Goal: Information Seeking & Learning: Learn about a topic

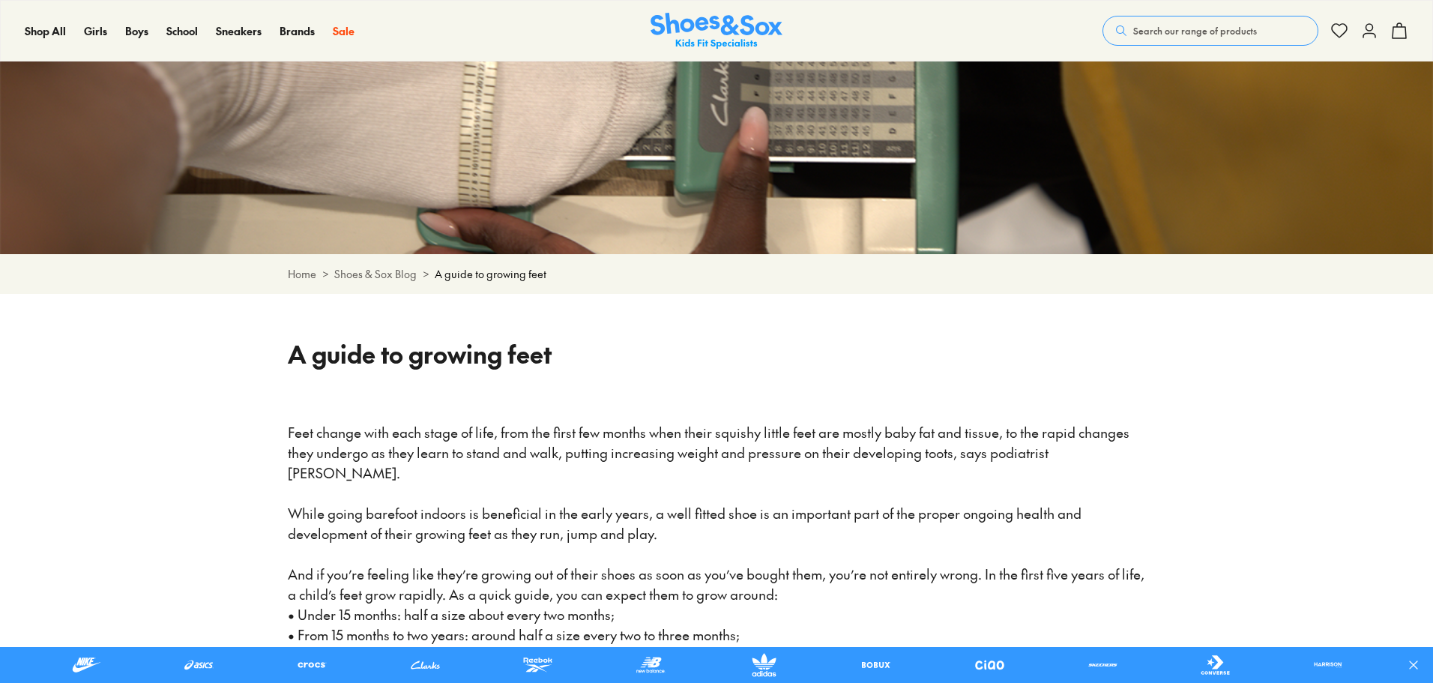
scroll to position [225, 0]
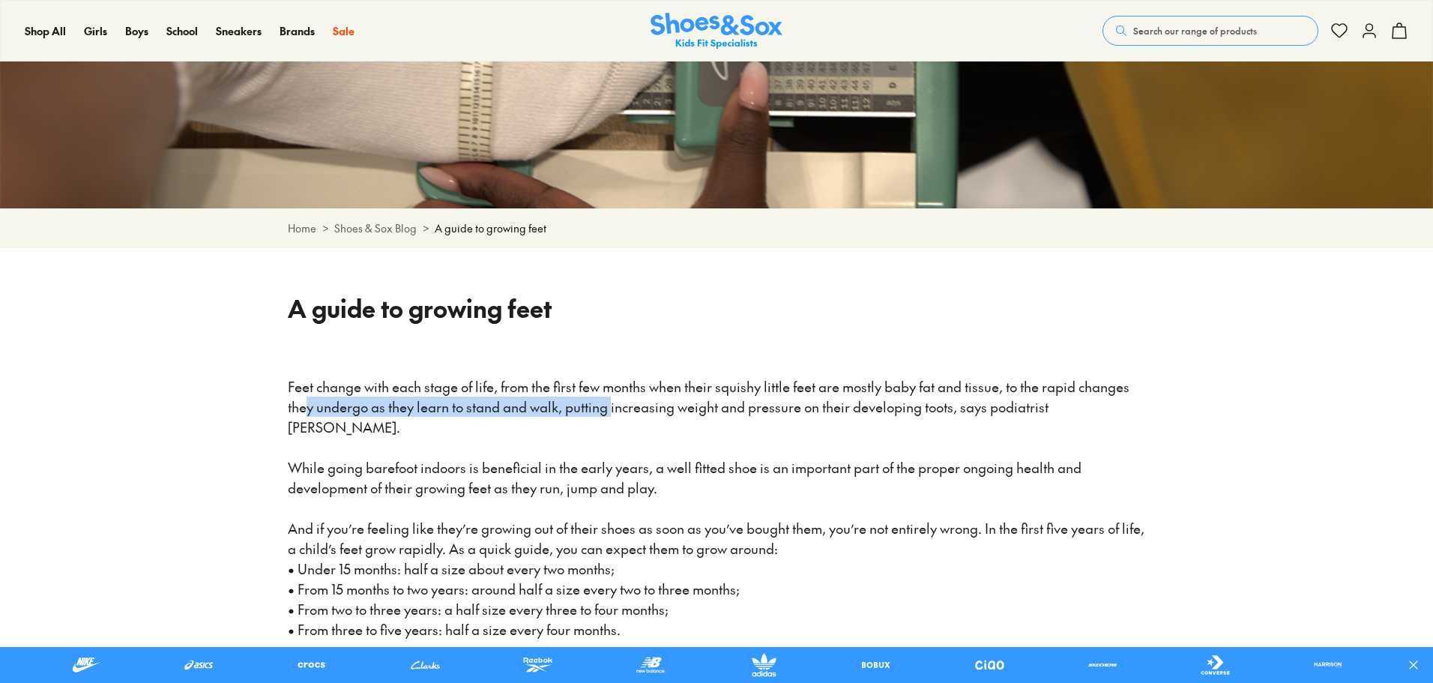
drag, startPoint x: 569, startPoint y: 403, endPoint x: 517, endPoint y: 421, distance: 54.5
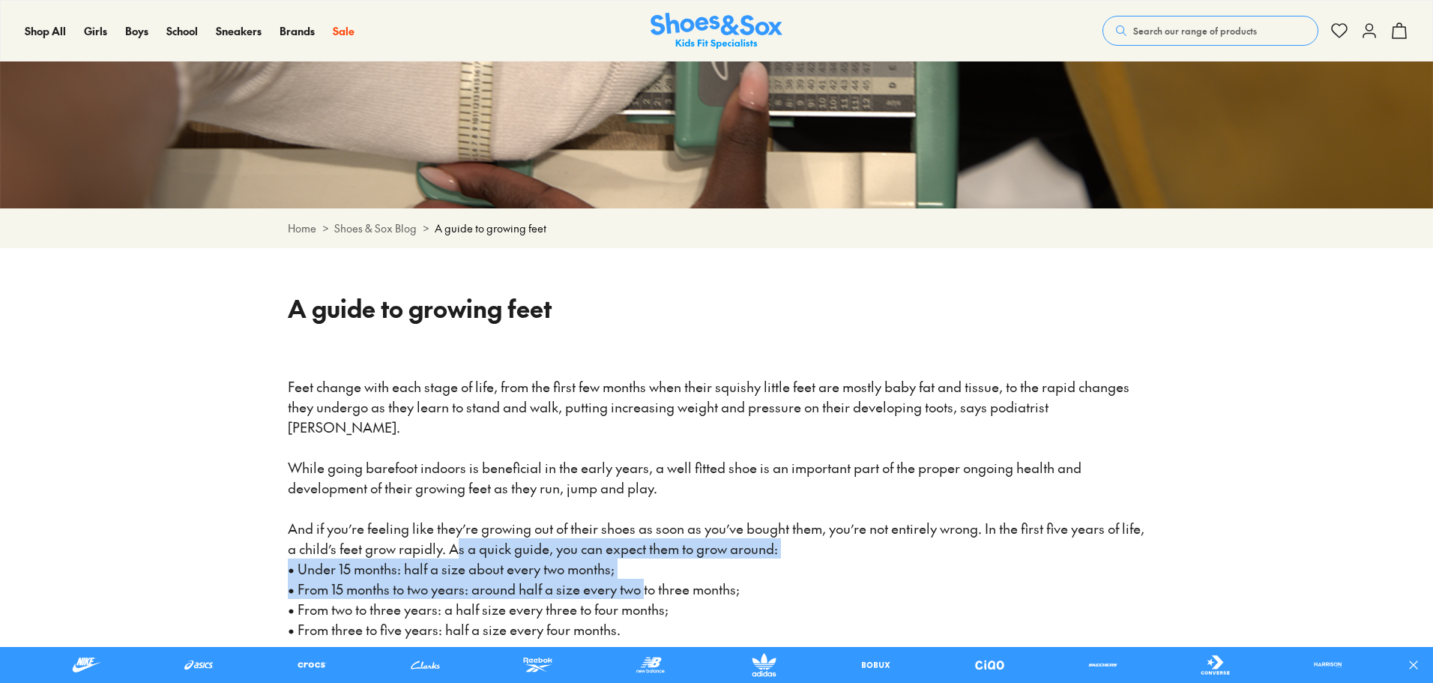
drag, startPoint x: 647, startPoint y: 594, endPoint x: 458, endPoint y: 529, distance: 200.1
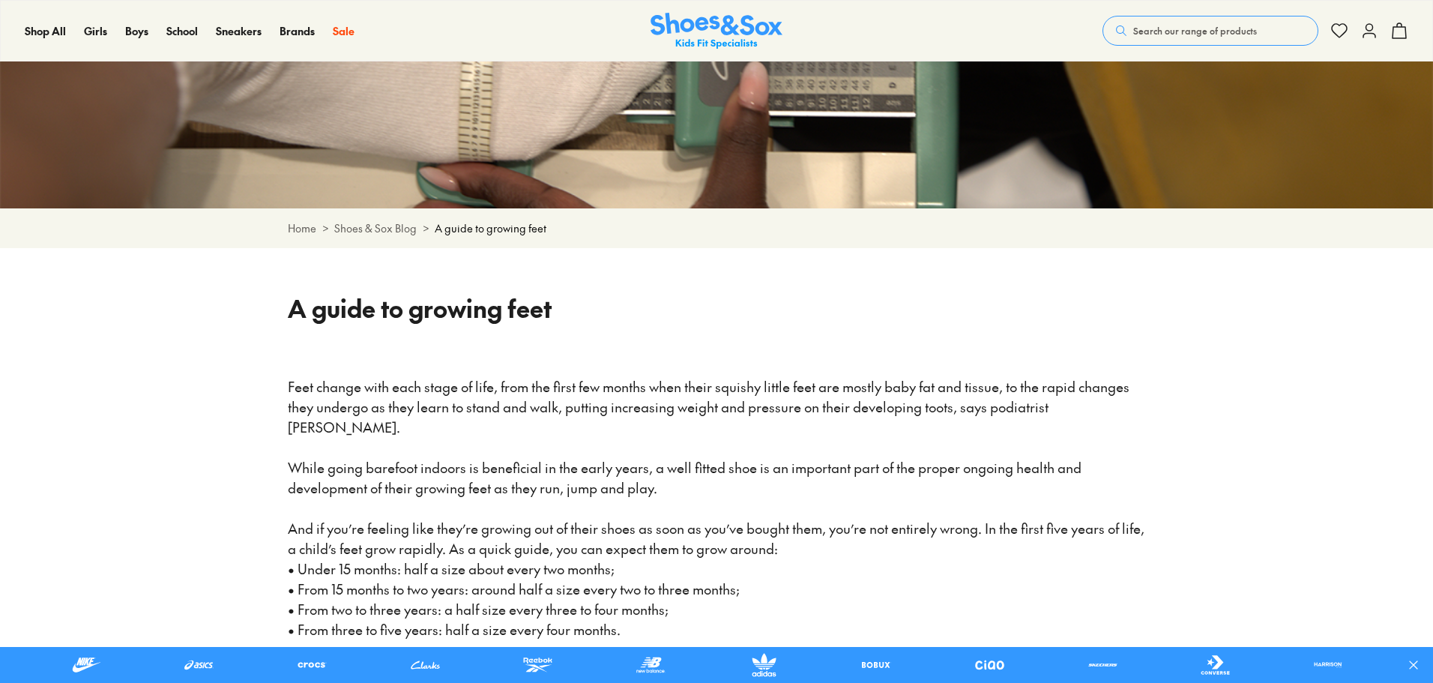
click at [454, 526] on span "And if you’re feeling like they’re growing out of their shoes as soon as you’ve…" at bounding box center [718, 538] width 860 height 39
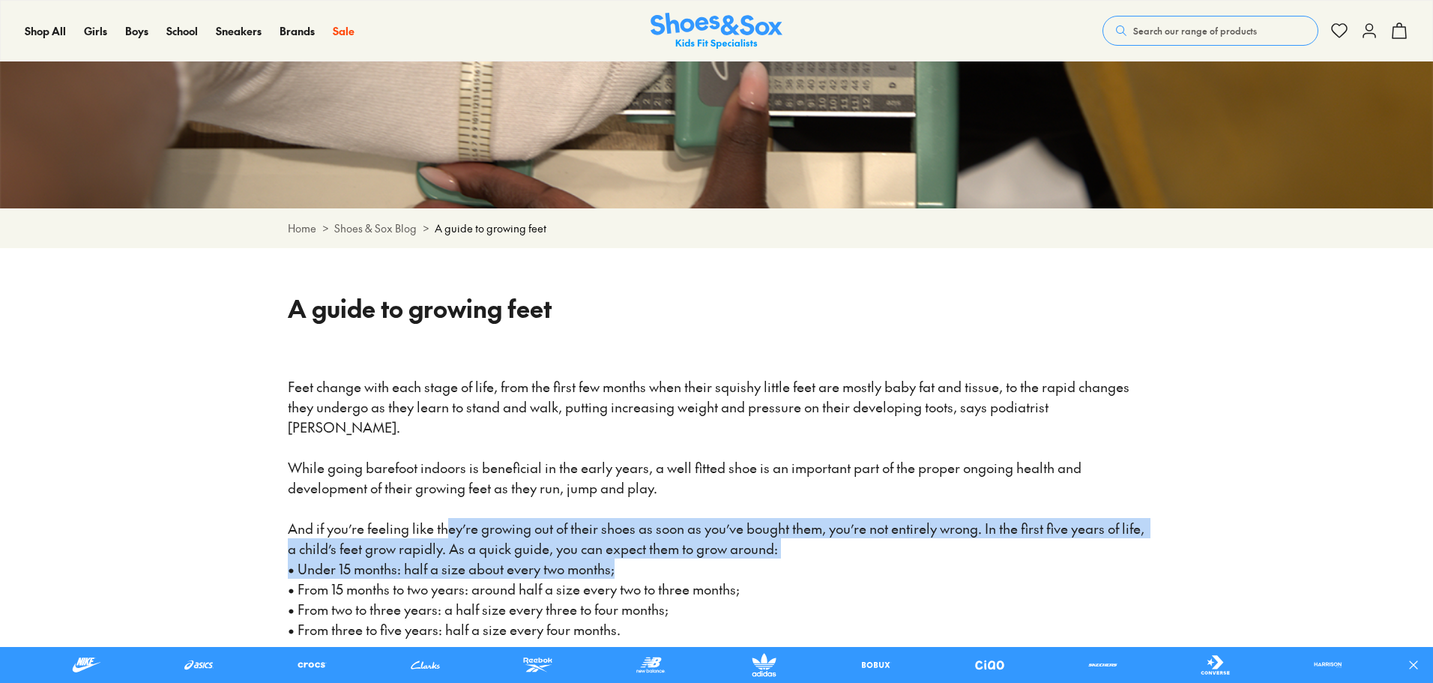
drag, startPoint x: 678, startPoint y: 572, endPoint x: 482, endPoint y: 518, distance: 203.0
click at [554, 521] on span "And if you’re feeling like they’re growing out of their shoes as soon as you’ve…" at bounding box center [718, 538] width 860 height 39
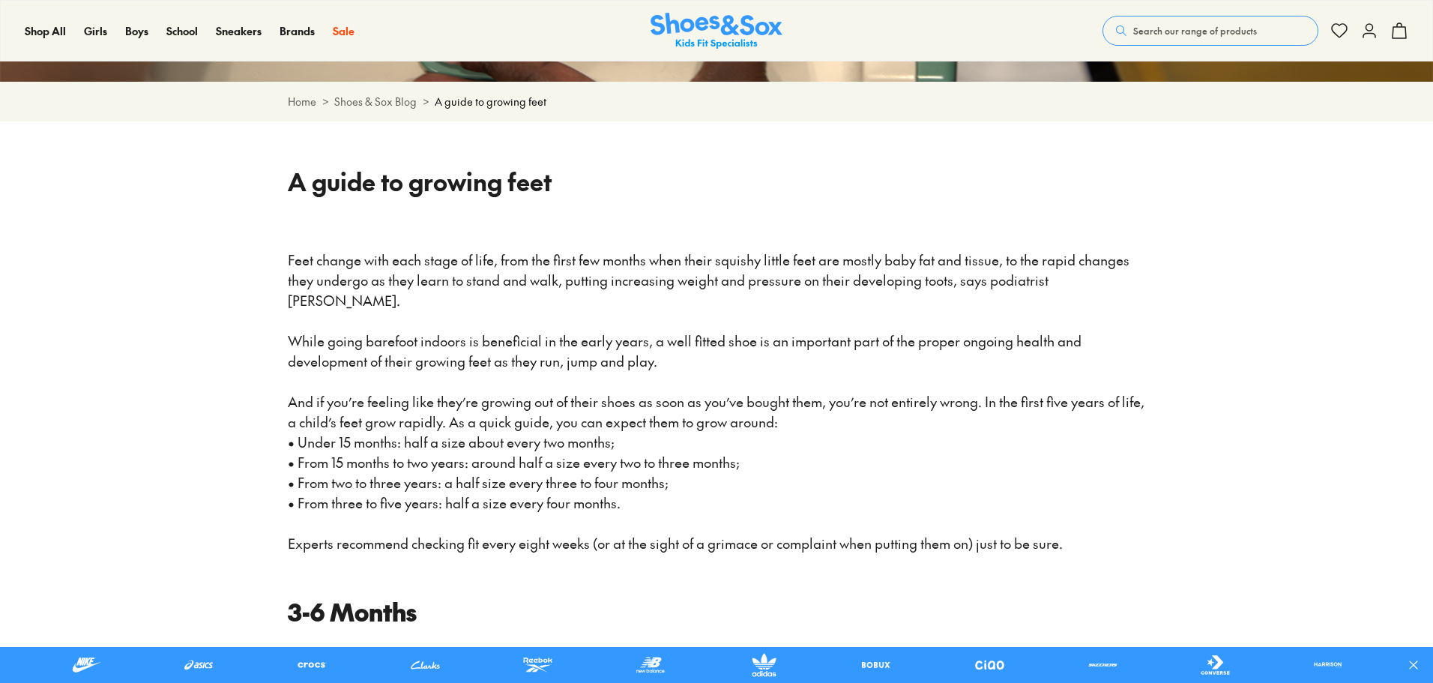
scroll to position [450, 0]
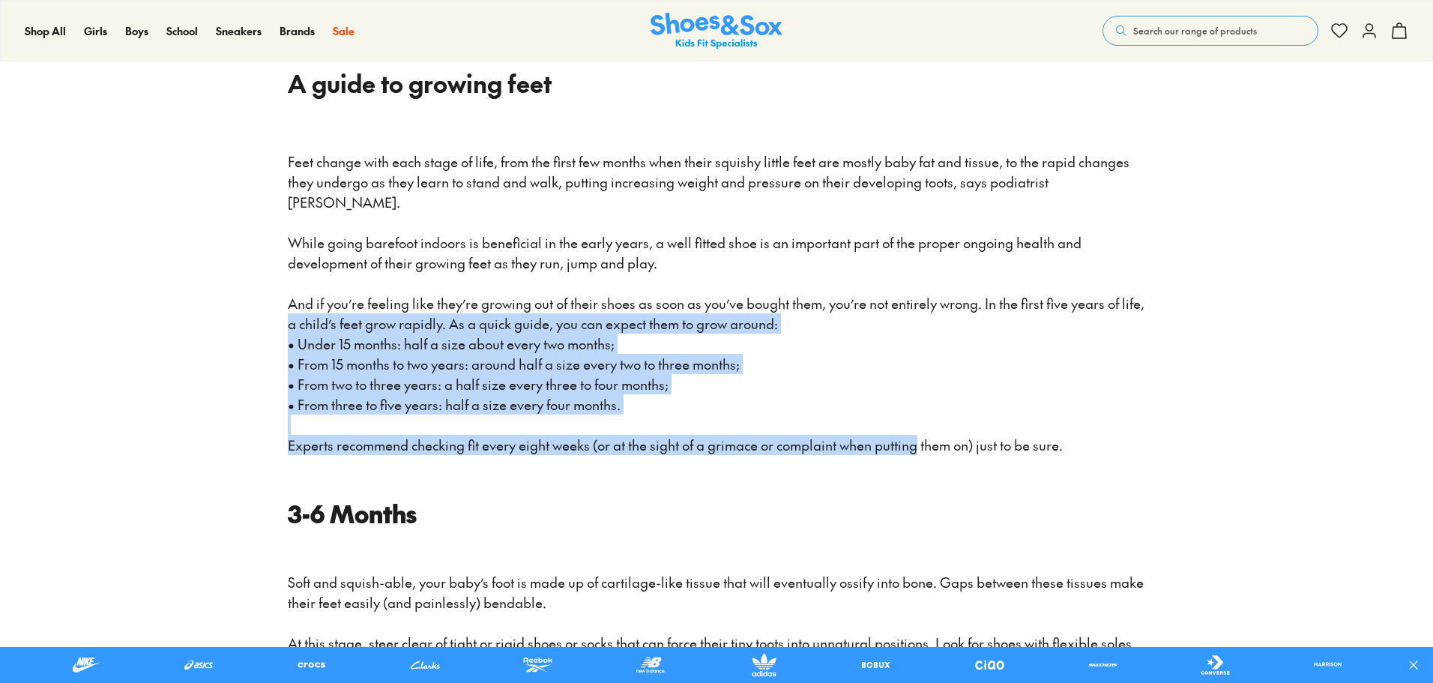
drag, startPoint x: 922, startPoint y: 451, endPoint x: 307, endPoint y: 317, distance: 629.2
click at [517, 385] on span "• From two to three years: a half size every three to four months;" at bounding box center [478, 384] width 381 height 19
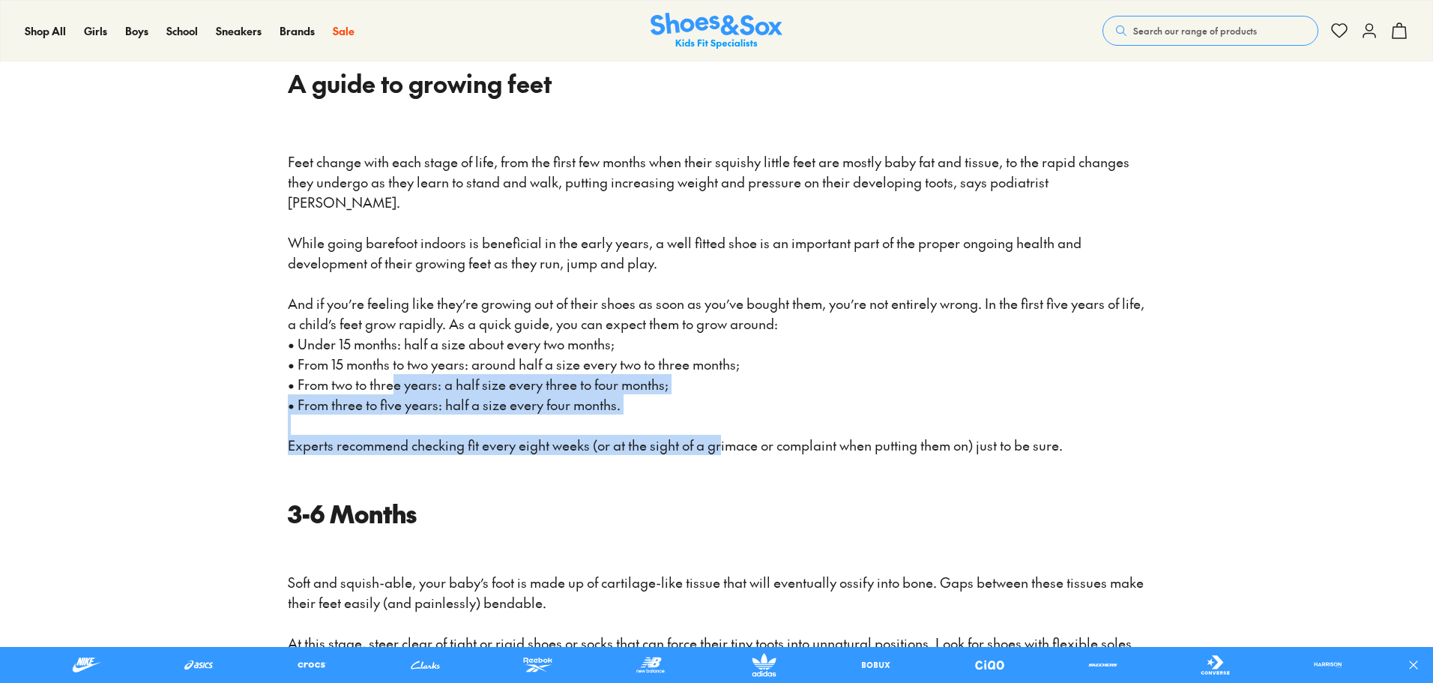
drag, startPoint x: 726, startPoint y: 440, endPoint x: 399, endPoint y: 374, distance: 333.5
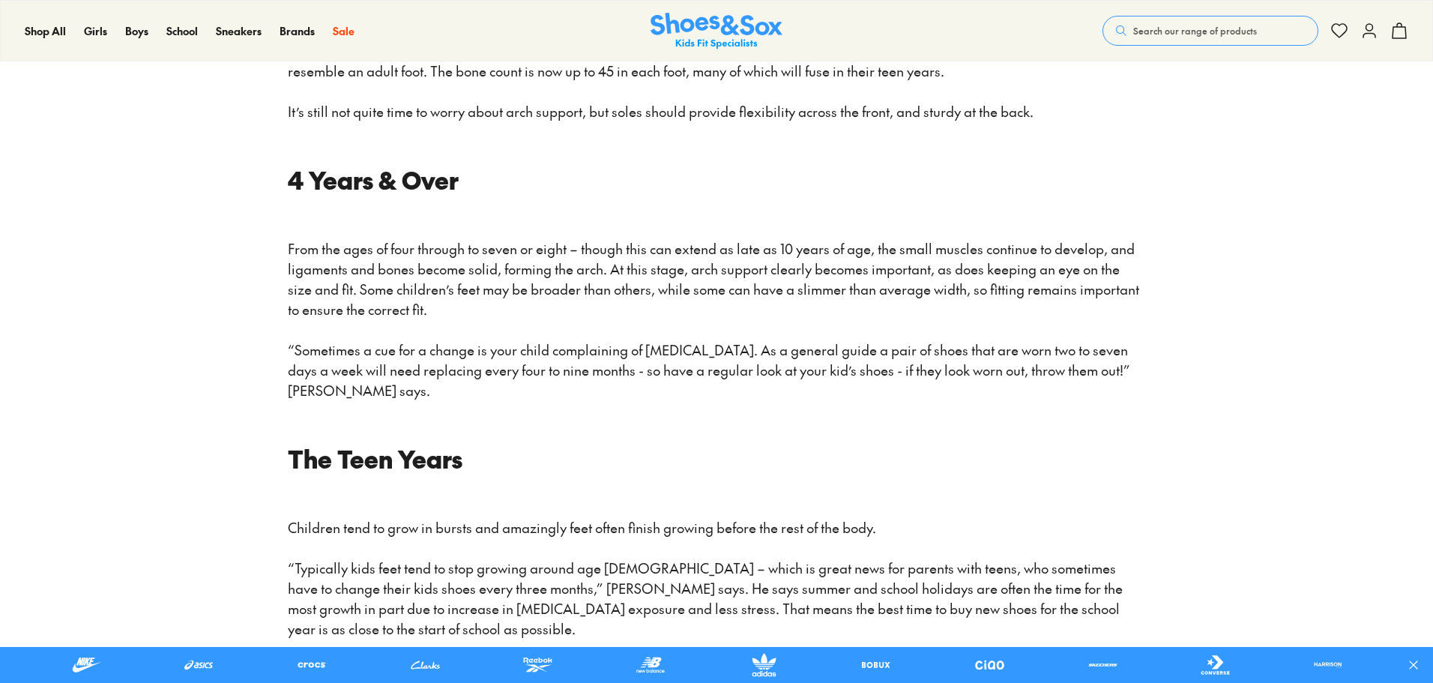
scroll to position [1649, 0]
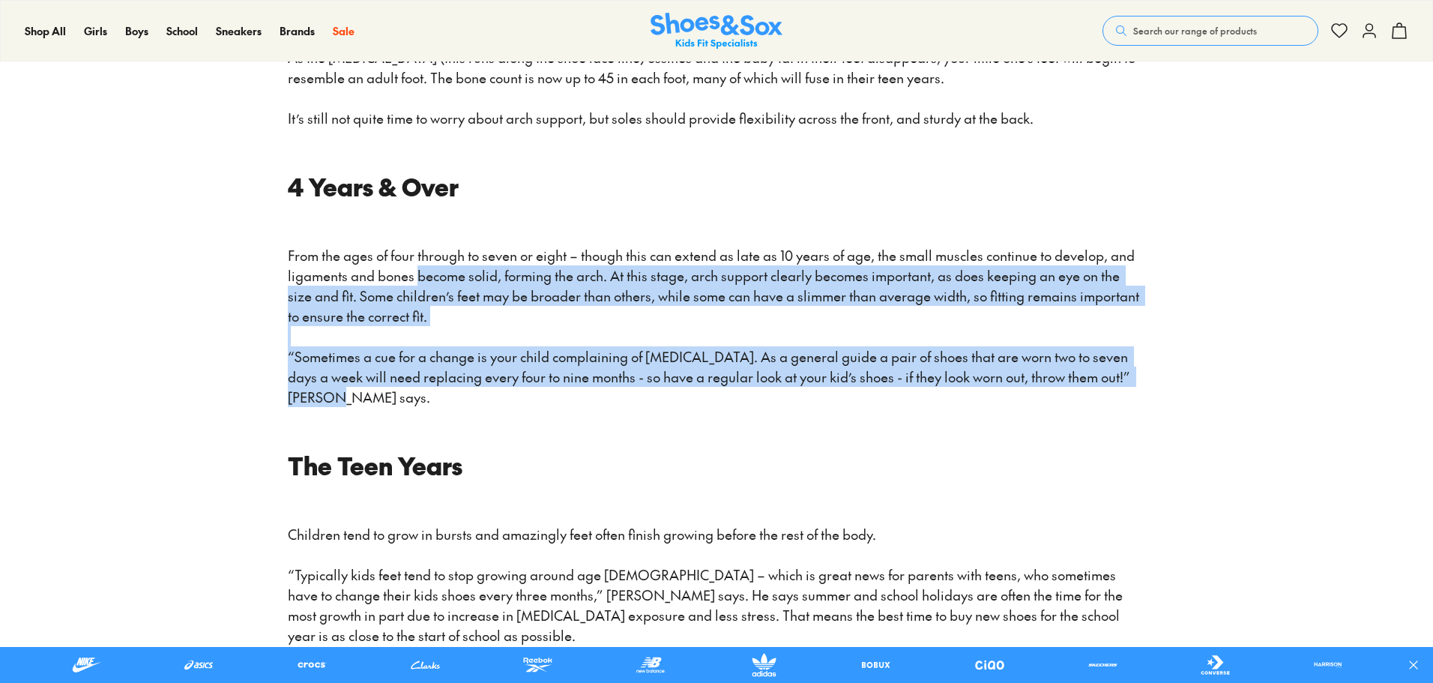
drag, startPoint x: 651, startPoint y: 394, endPoint x: 419, endPoint y: 279, distance: 258.8
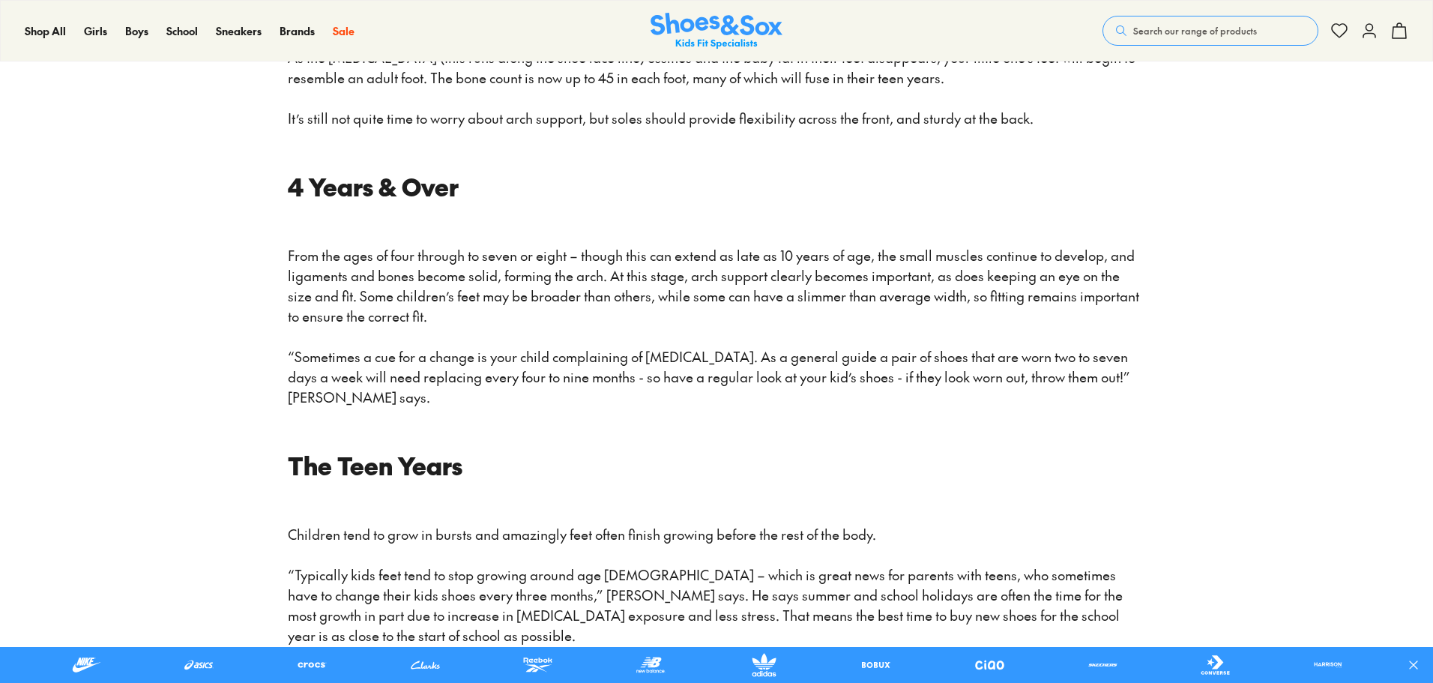
click at [415, 277] on span "From the ages of four through to seven or eight – though this can extend as lat…" at bounding box center [715, 285] width 855 height 79
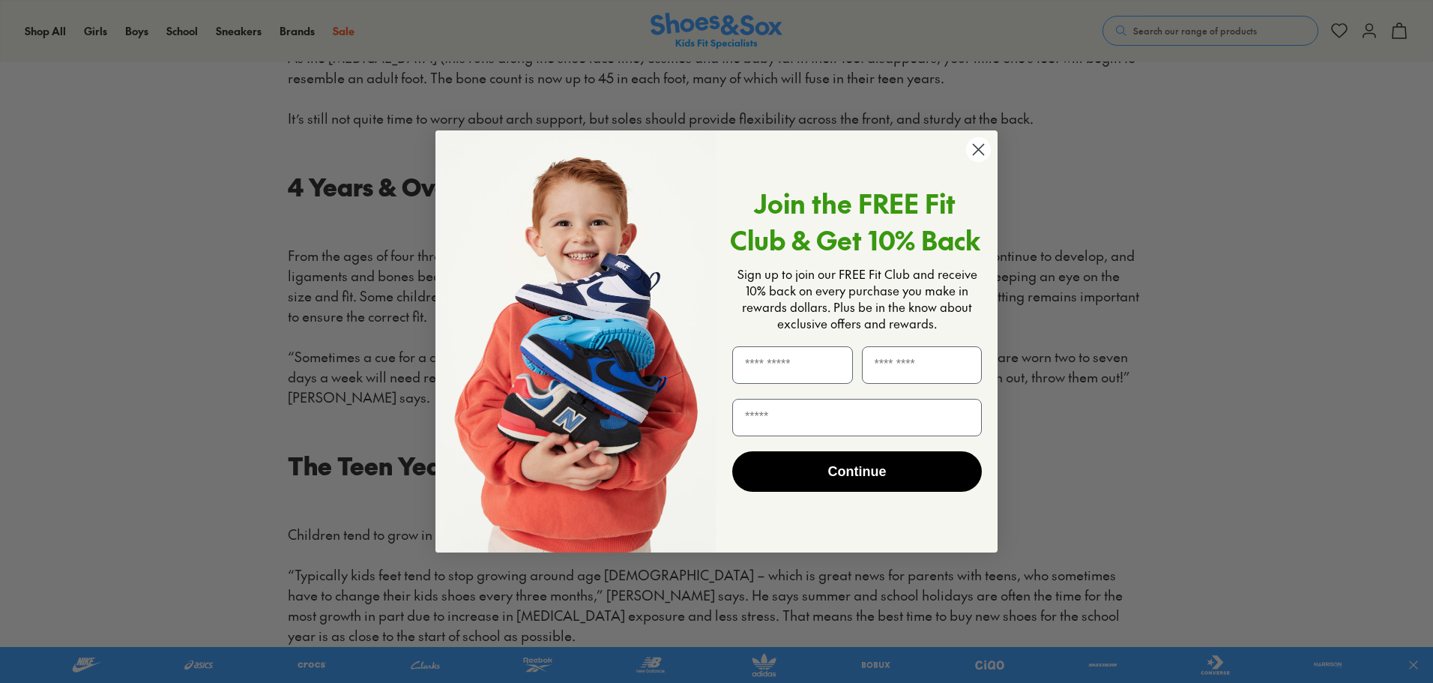
click at [983, 148] on circle "Close dialog" at bounding box center [978, 149] width 25 height 25
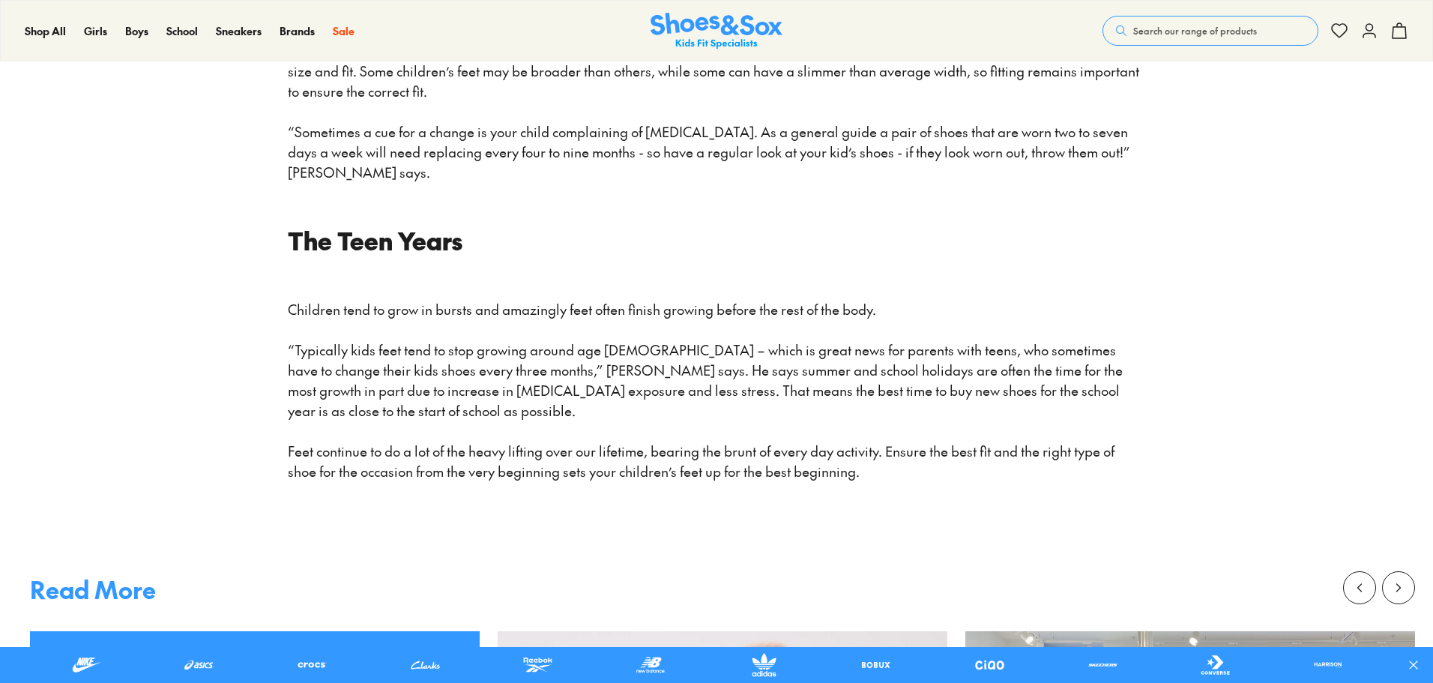
scroll to position [2099, 0]
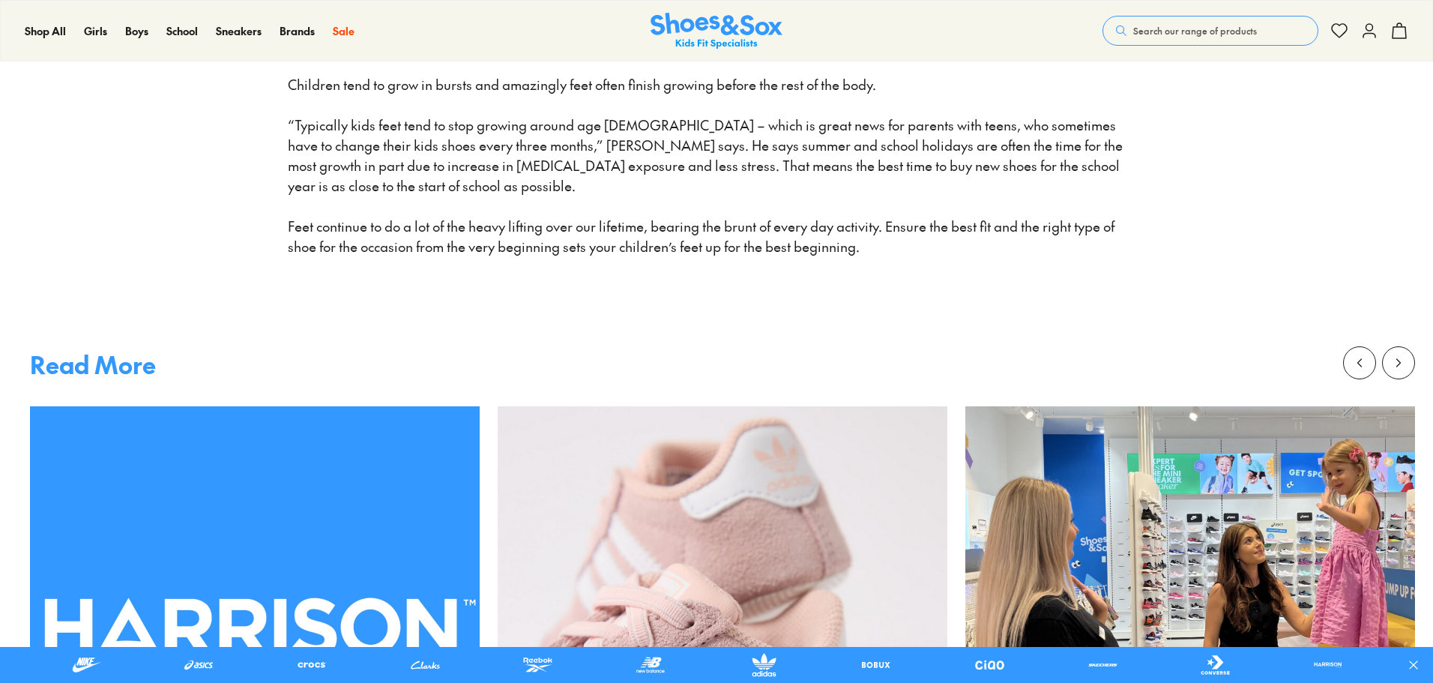
drag, startPoint x: 1011, startPoint y: 190, endPoint x: 702, endPoint y: 181, distance: 308.3
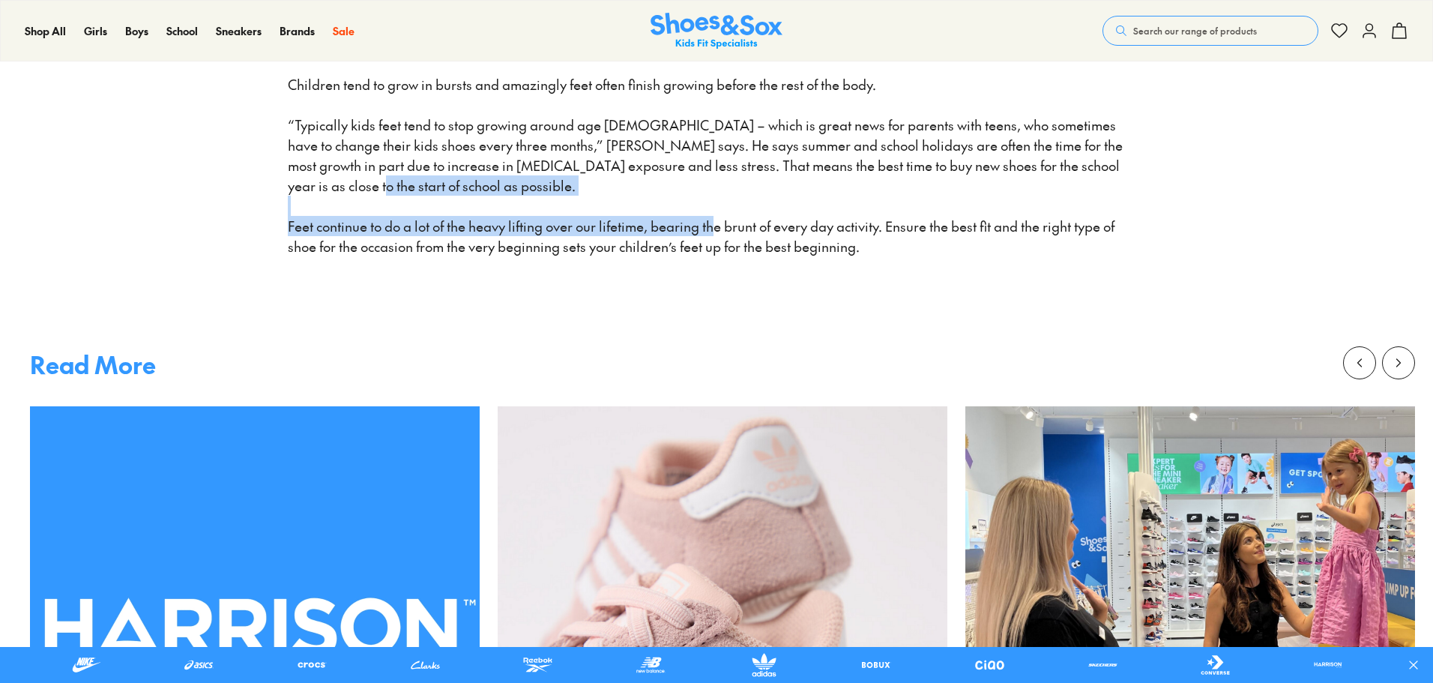
drag, startPoint x: 338, startPoint y: 214, endPoint x: 216, endPoint y: 190, distance: 124.5
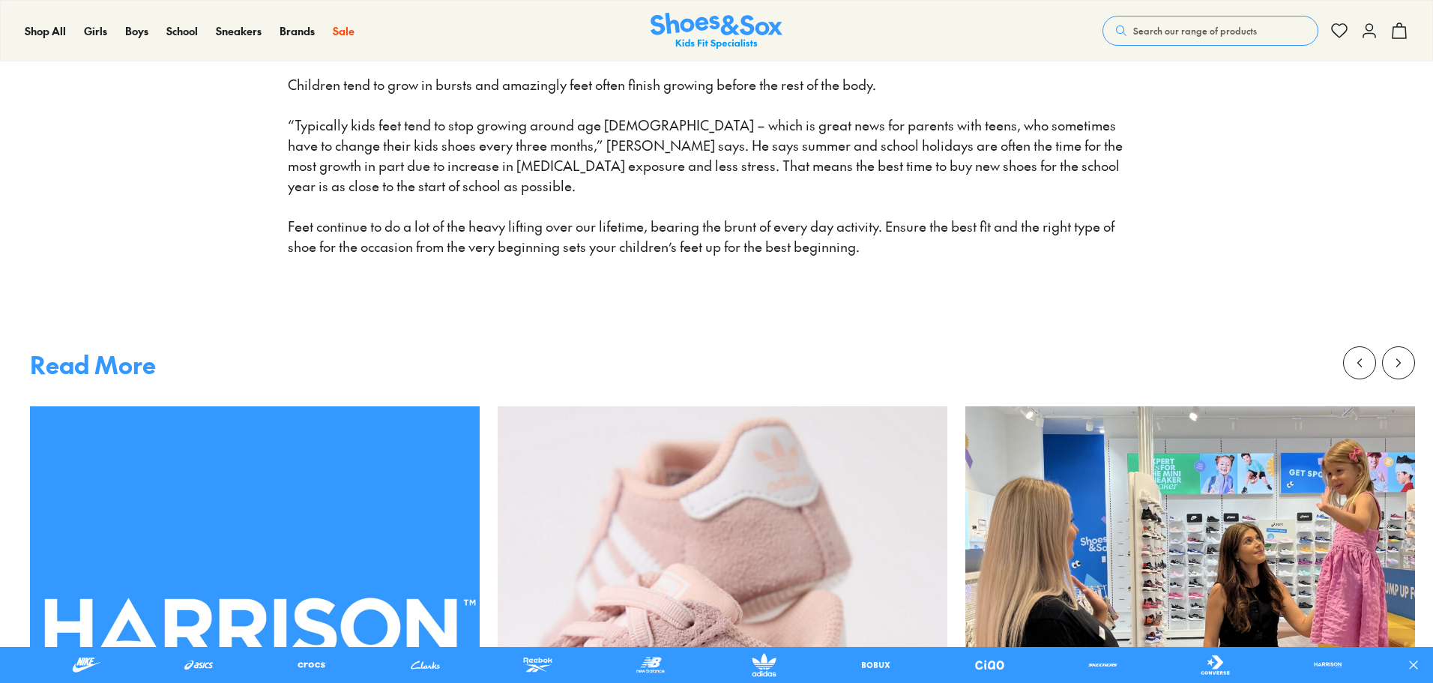
click at [598, 130] on span "“Typically kids feet tend to stop growing around age [DEMOGRAPHIC_DATA] – which…" at bounding box center [707, 154] width 838 height 79
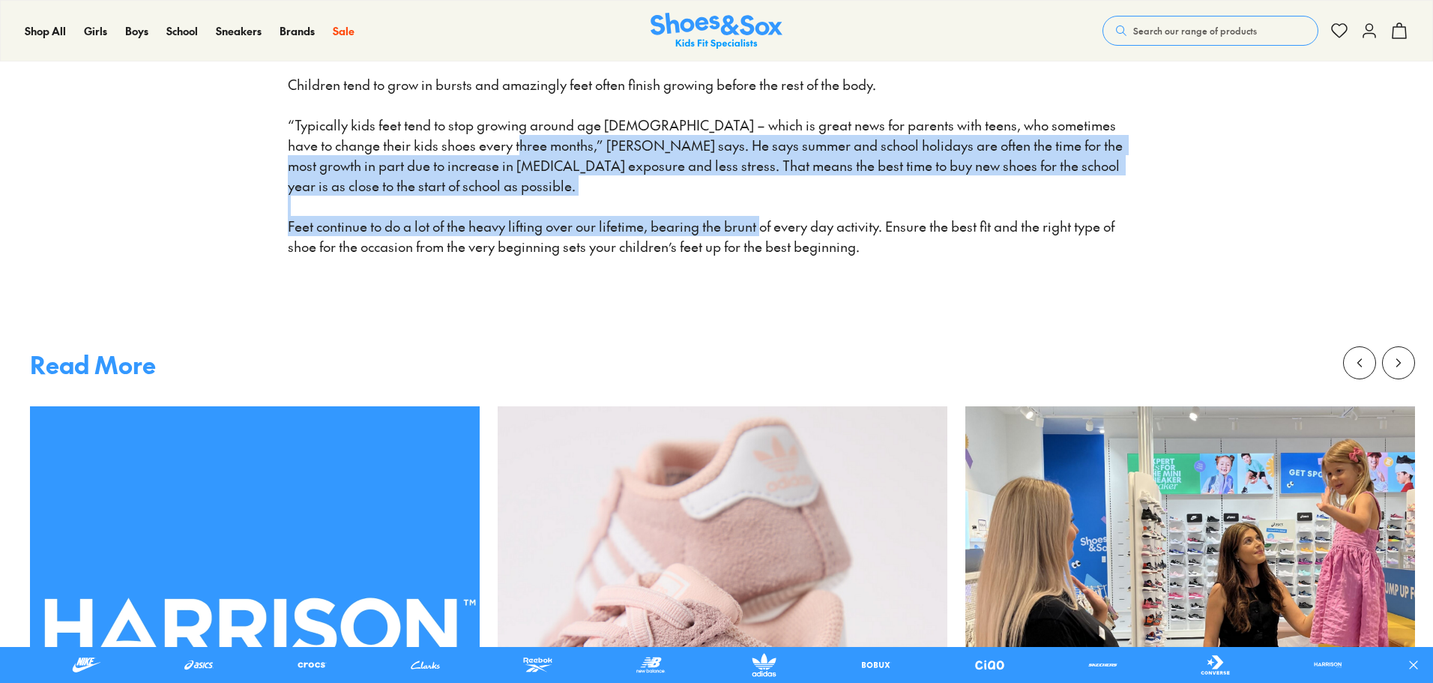
drag, startPoint x: 509, startPoint y: 166, endPoint x: 460, endPoint y: 151, distance: 51.7
click at [517, 150] on span "“Typically kids feet tend to stop growing around age [DEMOGRAPHIC_DATA] – which…" at bounding box center [707, 154] width 838 height 79
